Goal: Find specific page/section: Find specific page/section

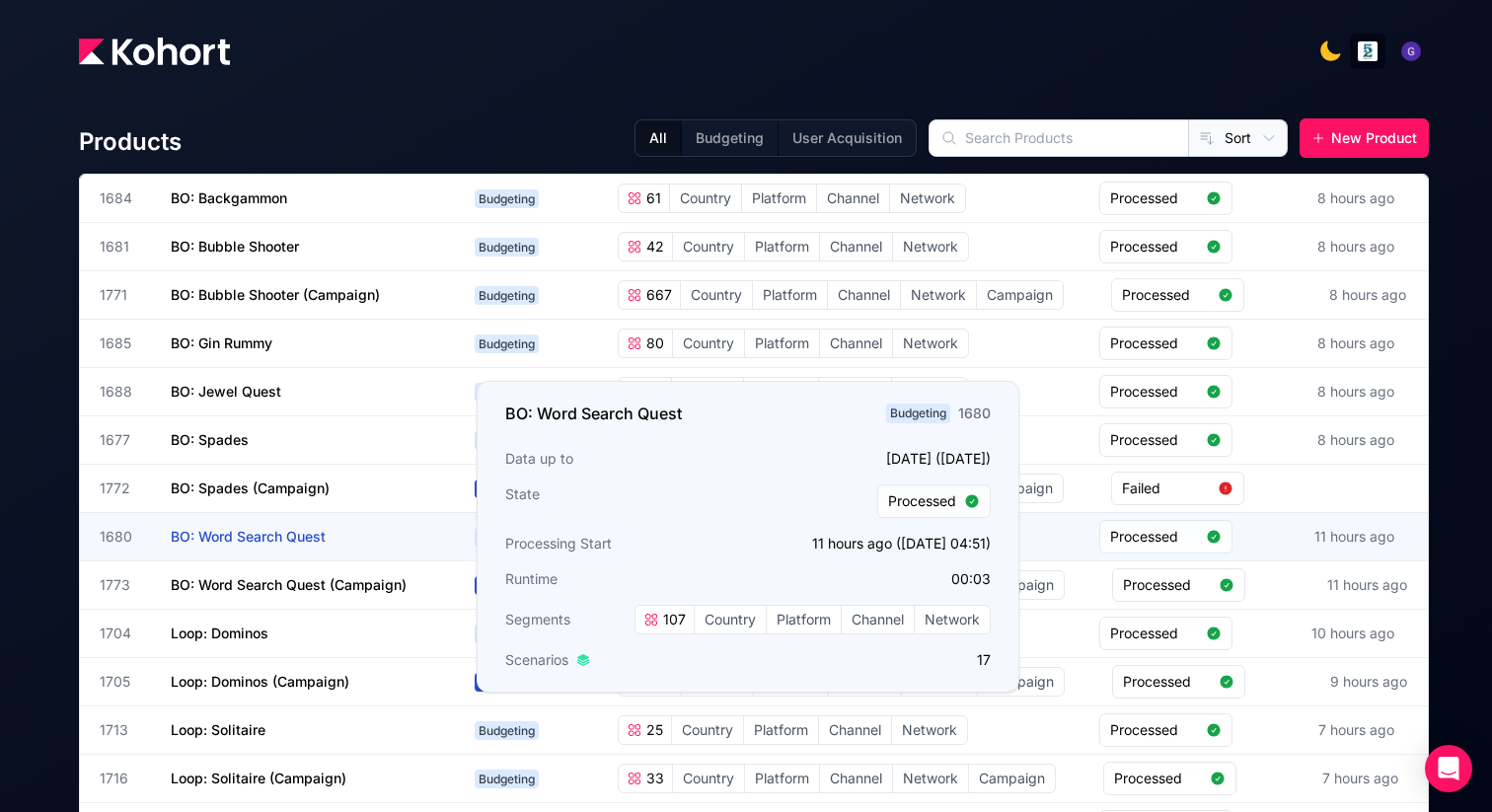
click at [304, 537] on span "BO: Word Search Quest" at bounding box center [248, 535] width 155 height 17
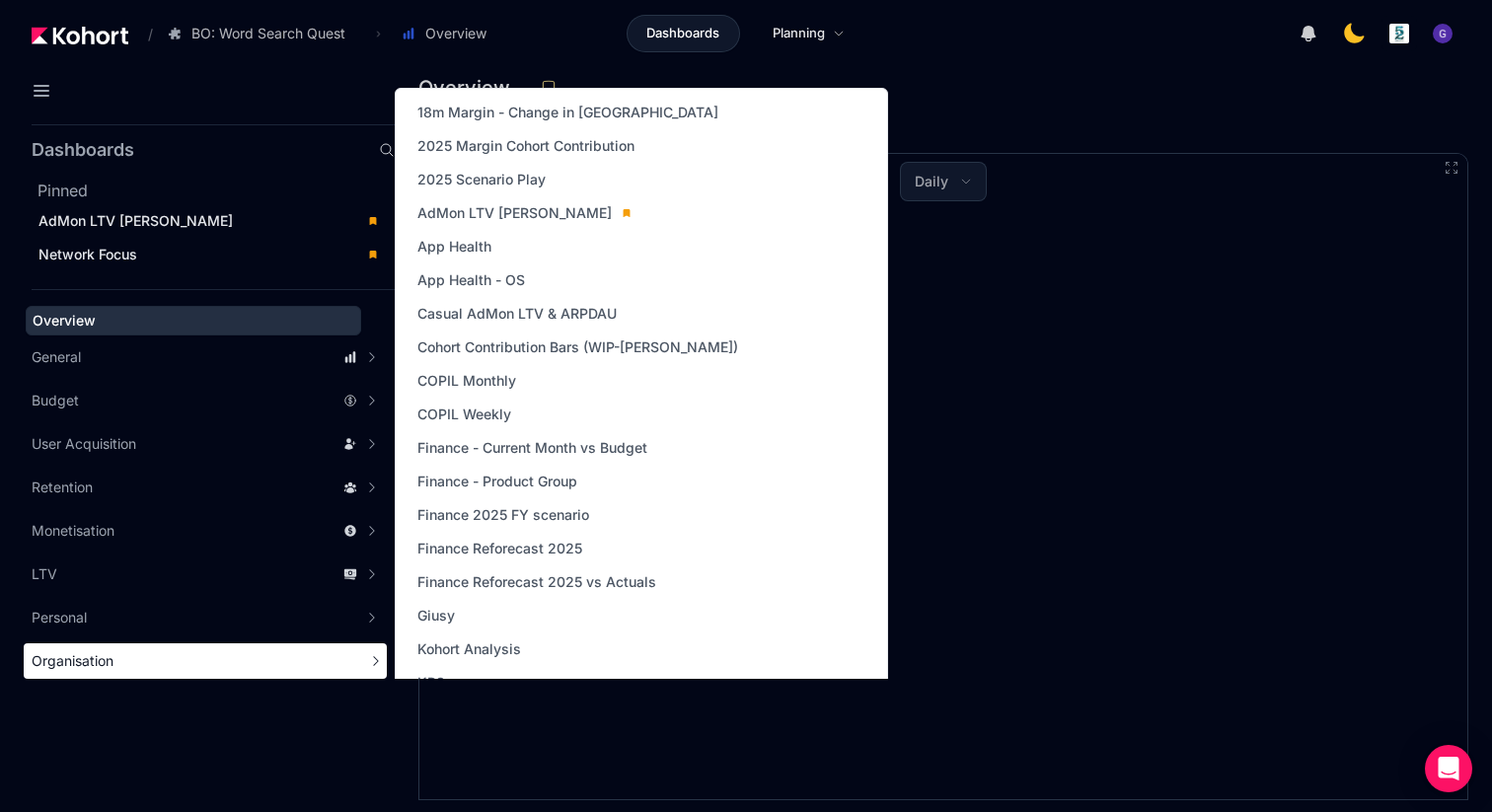
click at [154, 665] on div "Organisation" at bounding box center [194, 660] width 325 height 20
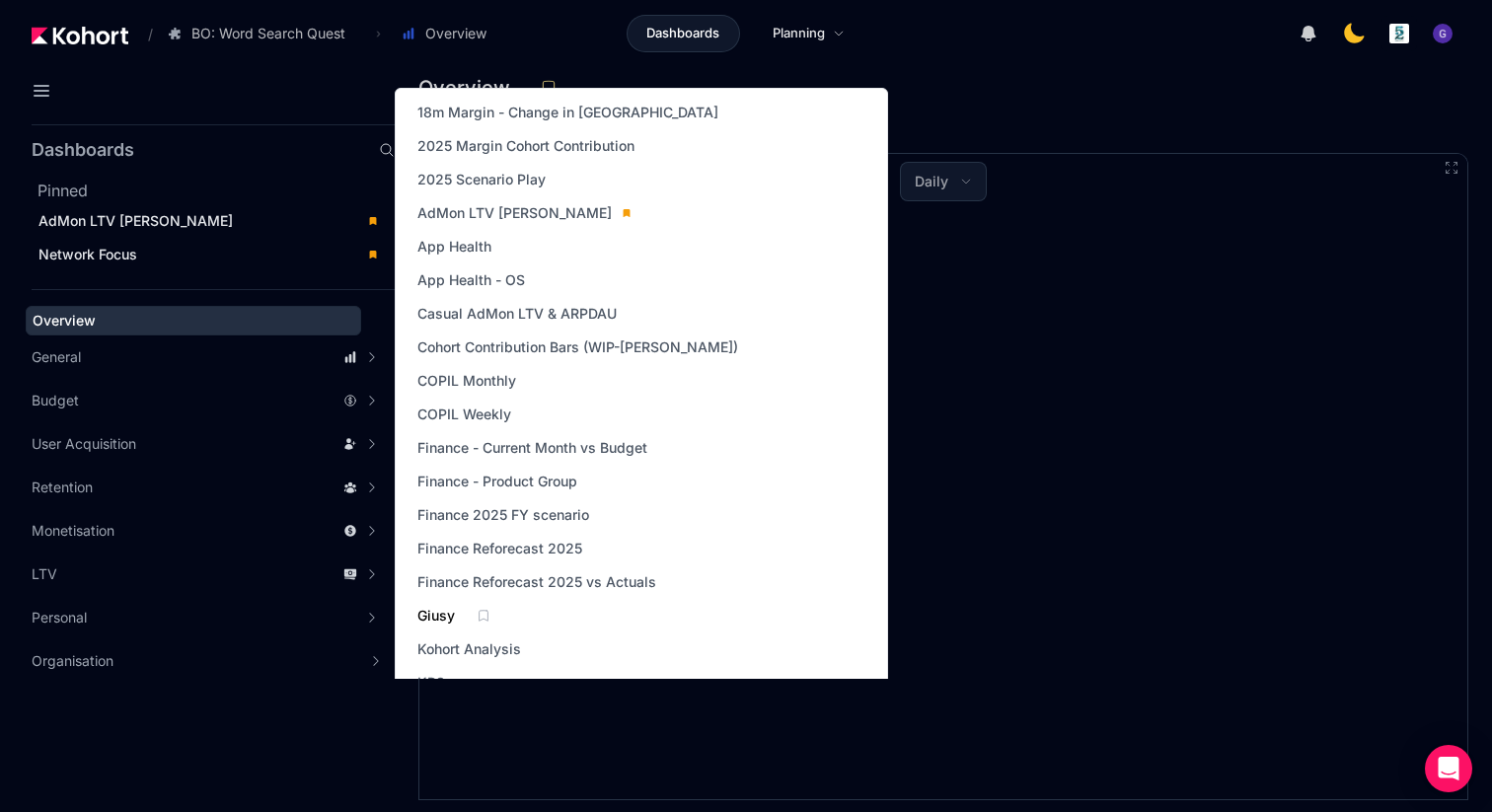
click at [433, 603] on link "Giusy" at bounding box center [436, 616] width 50 height 28
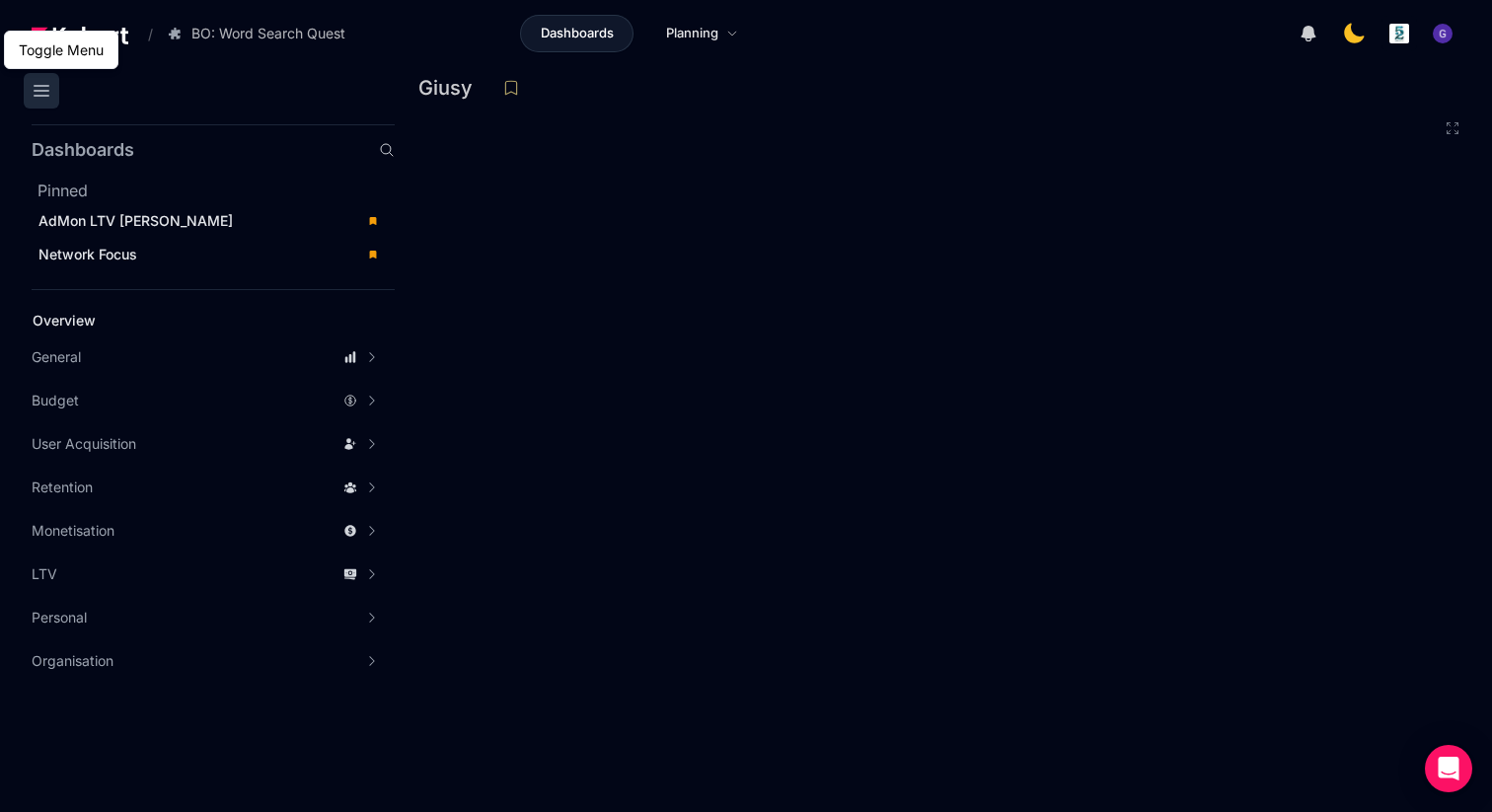
click at [40, 88] on icon at bounding box center [42, 91] width 24 height 24
